Goal: Find specific page/section: Find specific page/section

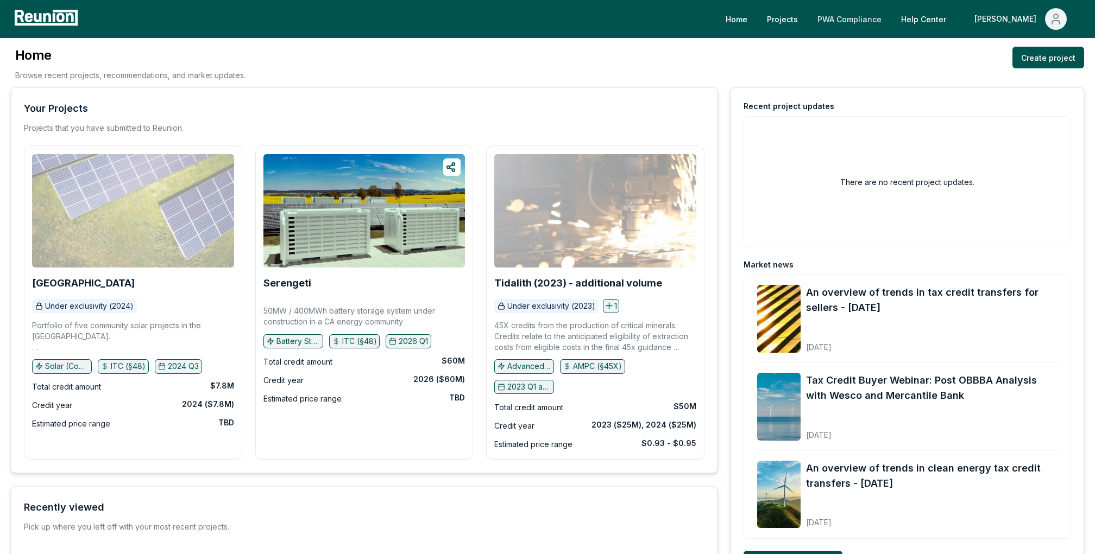
click at [821, 21] on link "PWA Compliance" at bounding box center [849, 19] width 81 height 22
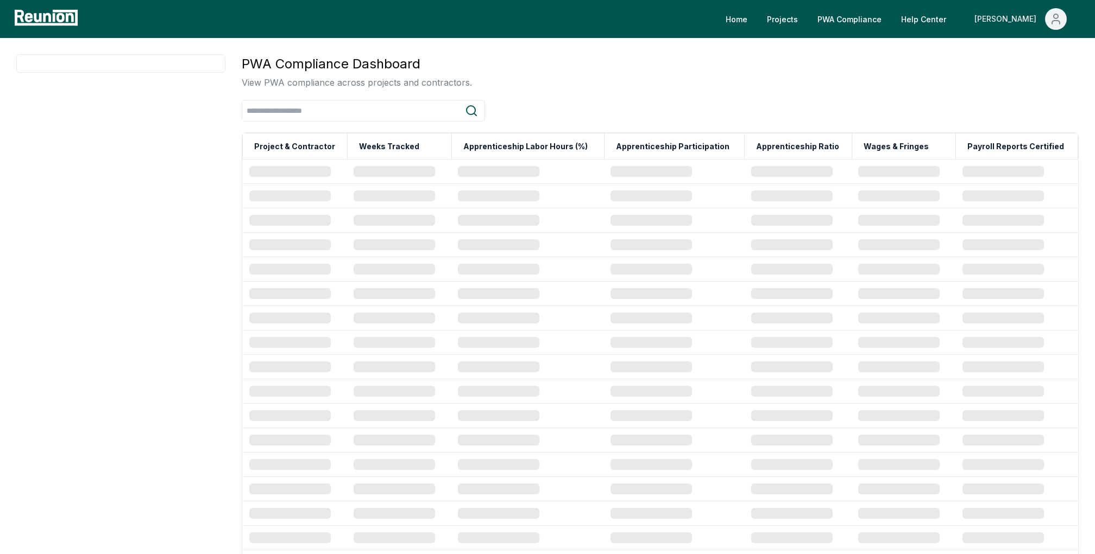
click at [1045, 17] on span "Main" at bounding box center [1056, 19] width 22 height 22
click at [1035, 52] on p "Admin Portal" at bounding box center [1035, 58] width 45 height 13
click at [880, 77] on div "PWA Compliance Dashboard View PWA compliance across projects and contractors." at bounding box center [660, 71] width 837 height 35
